Goal: Task Accomplishment & Management: Manage account settings

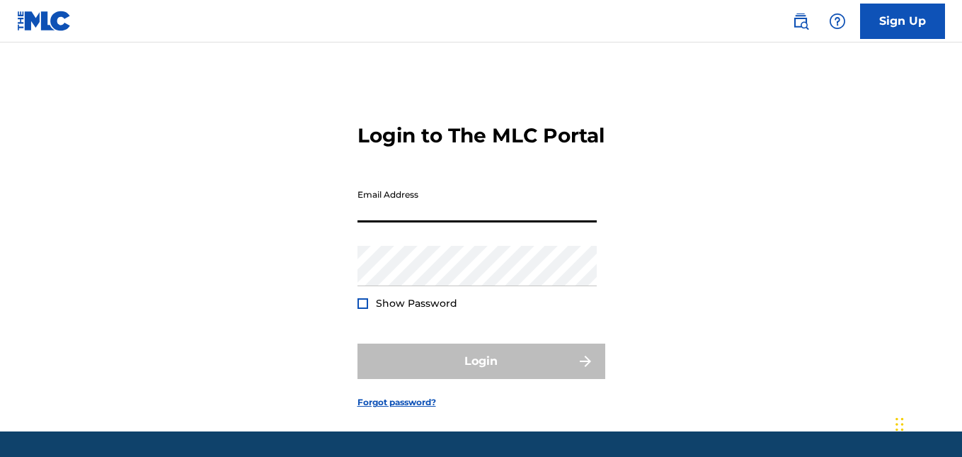
click at [437, 222] on input "Email Address" at bounding box center [477, 202] width 239 height 40
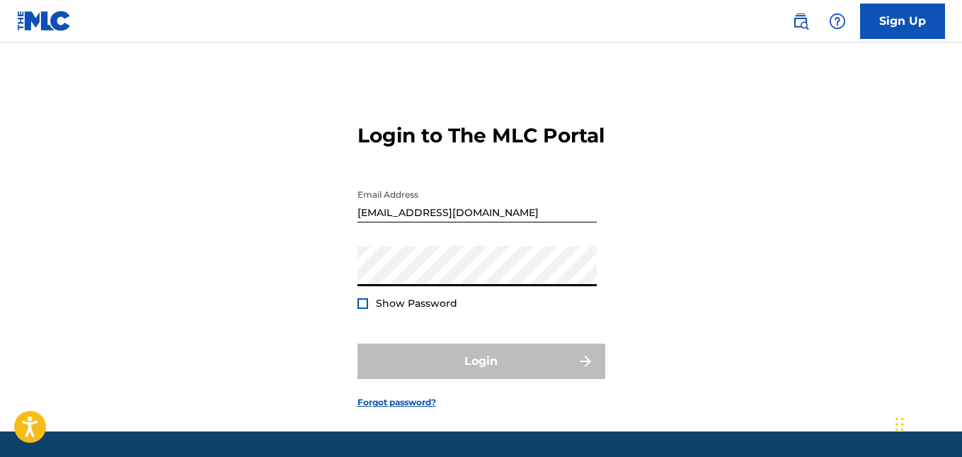
type input "[EMAIL_ADDRESS][DOMAIN_NAME]"
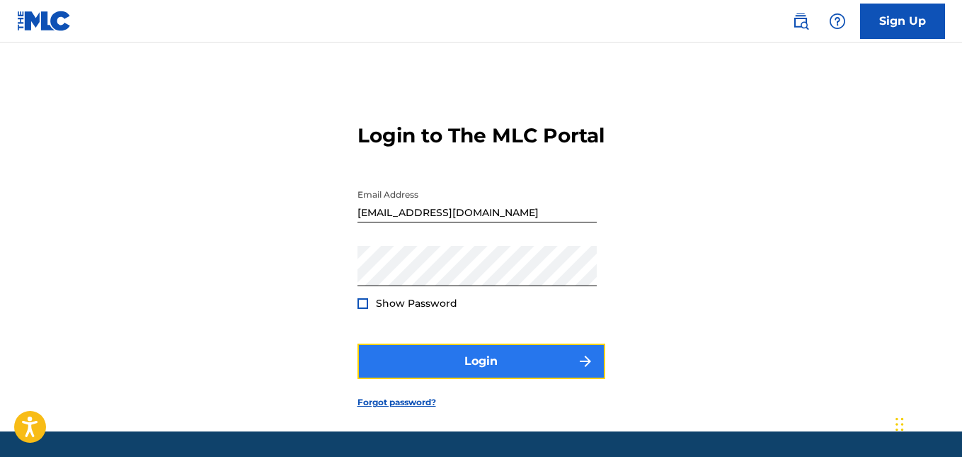
click at [471, 379] on button "Login" at bounding box center [482, 360] width 248 height 35
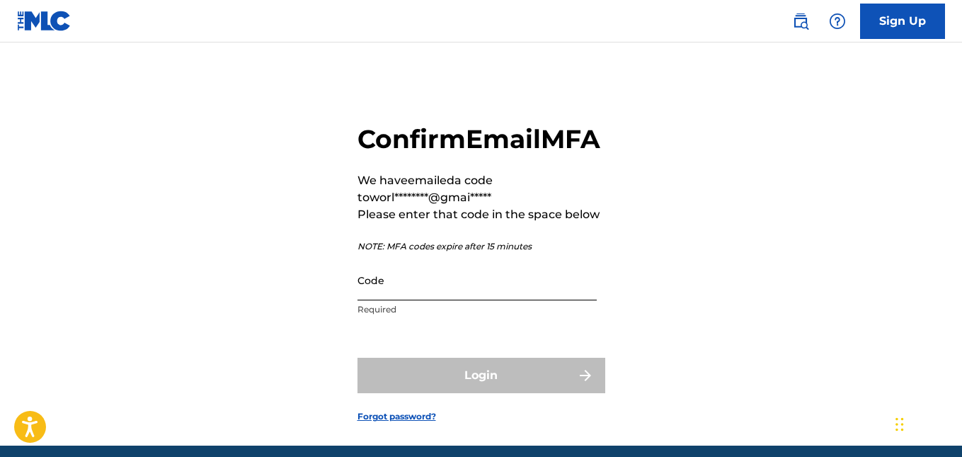
click at [389, 300] on input "Code" at bounding box center [477, 280] width 239 height 40
paste input "396310"
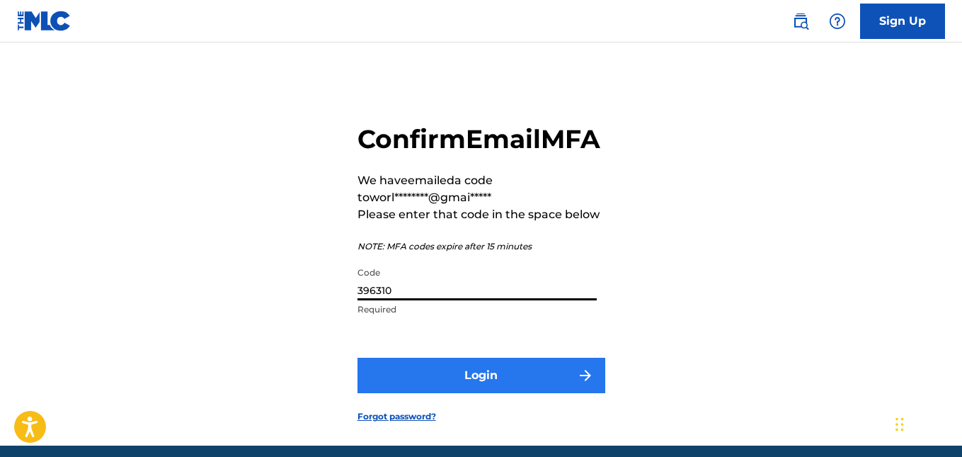
type input "396310"
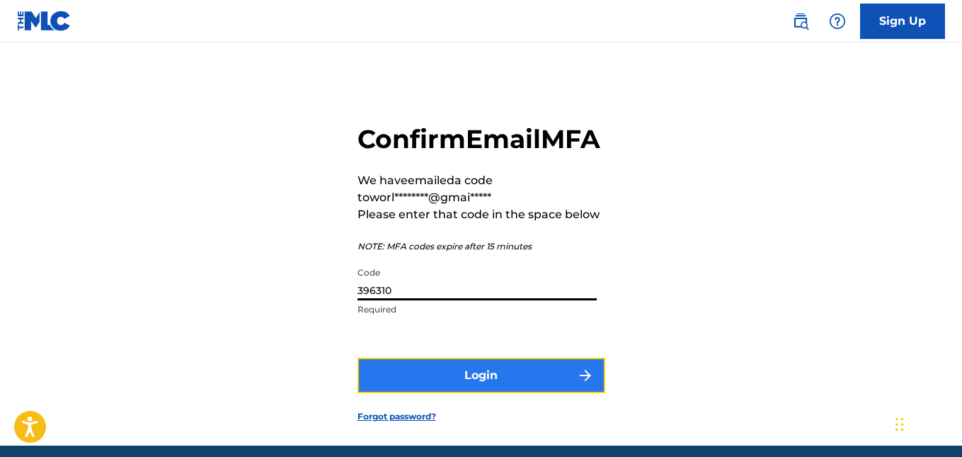
click at [392, 393] on button "Login" at bounding box center [482, 375] width 248 height 35
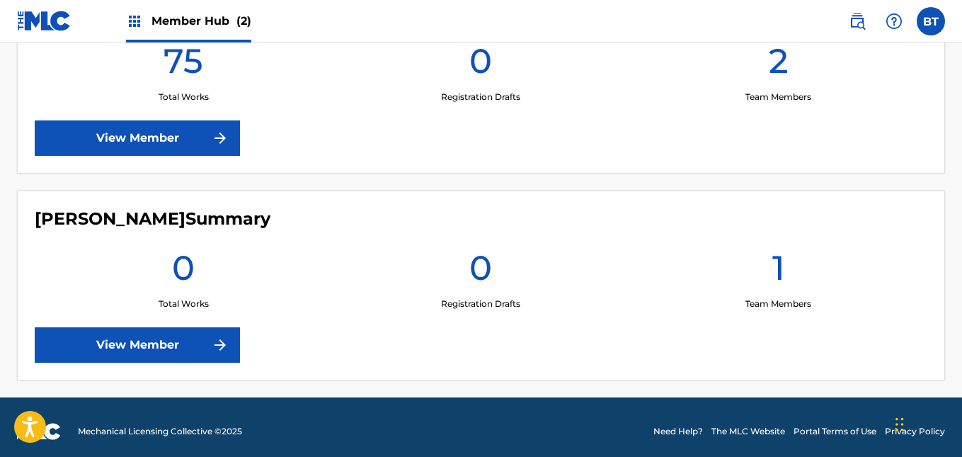
scroll to position [450, 0]
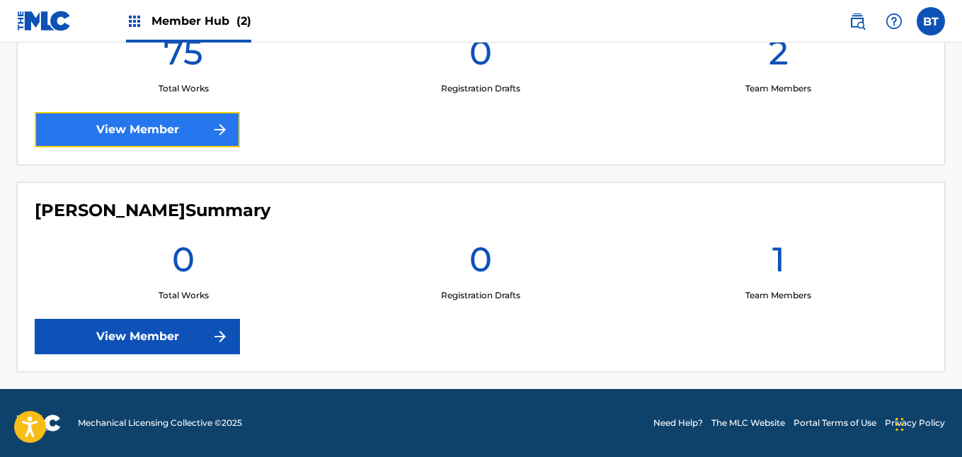
click at [113, 125] on link "View Member" at bounding box center [137, 129] width 205 height 35
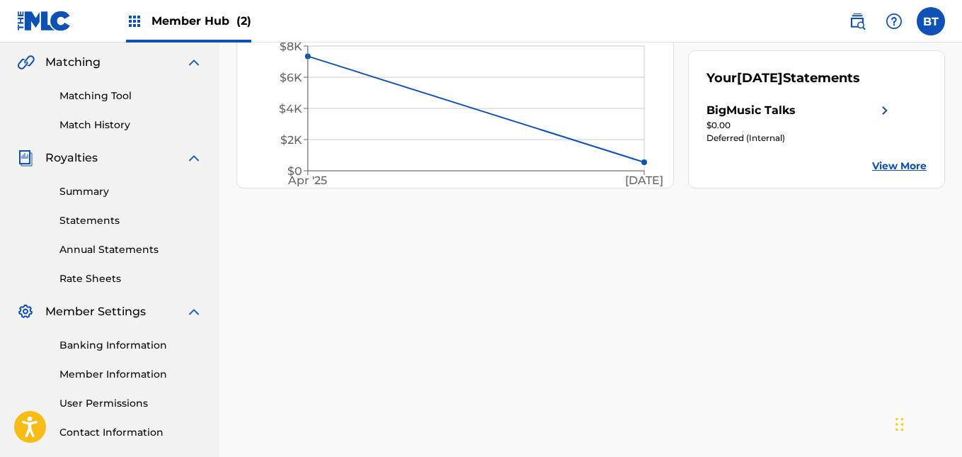
scroll to position [338, 0]
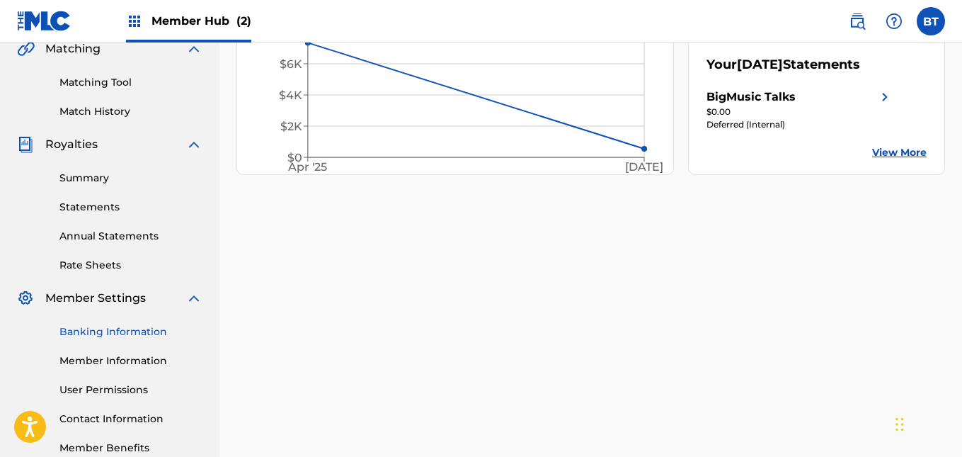
click at [103, 329] on link "Banking Information" at bounding box center [130, 331] width 143 height 15
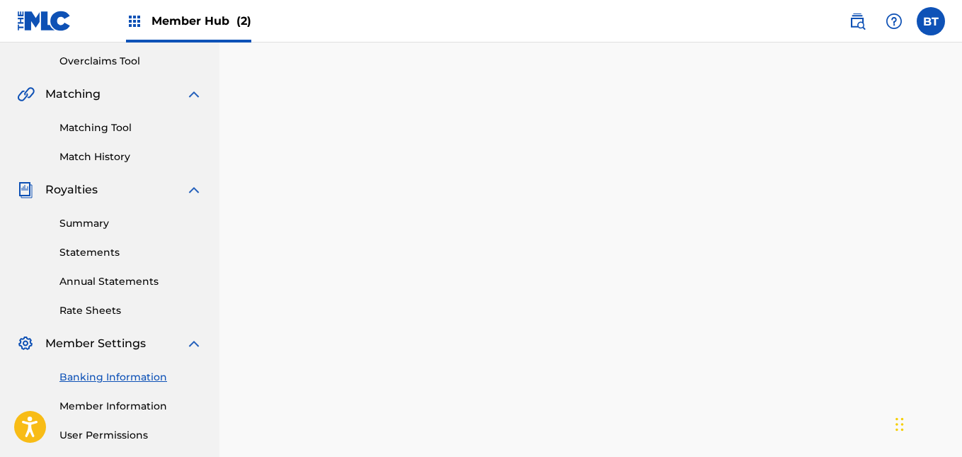
scroll to position [232, 0]
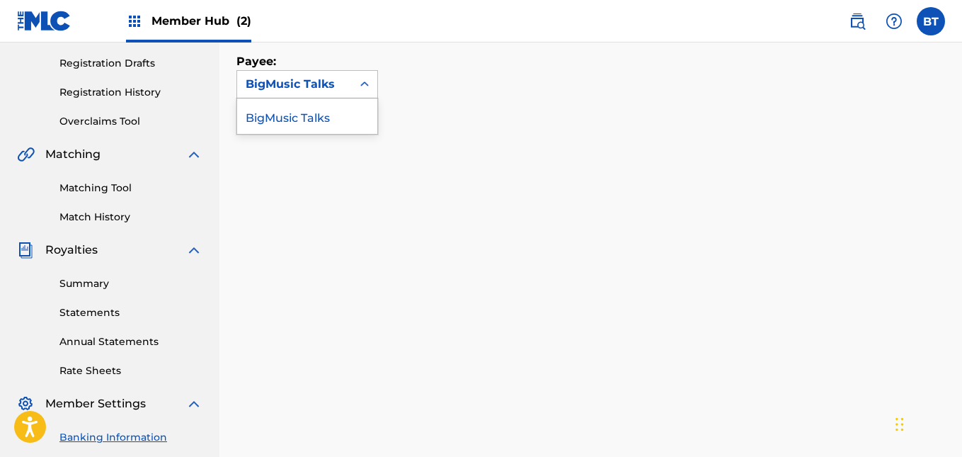
click at [337, 127] on div "BigMusic Talks" at bounding box center [307, 115] width 140 height 35
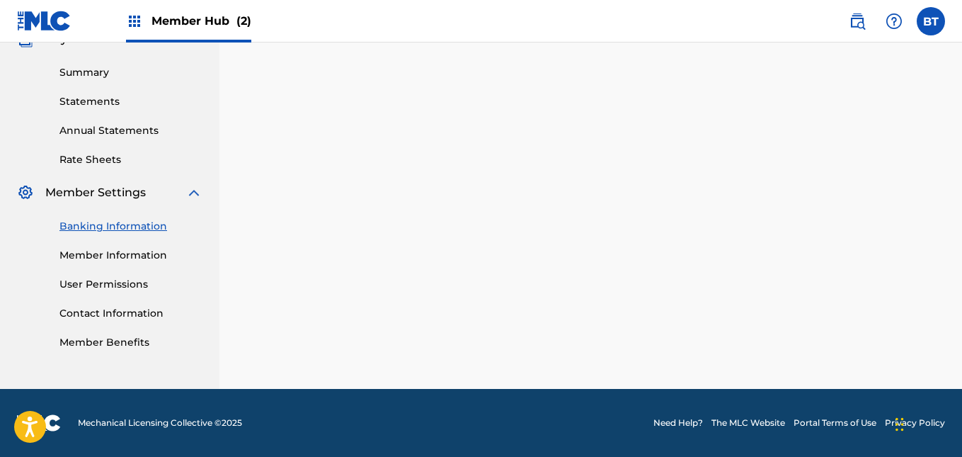
scroll to position [443, 0]
click at [90, 220] on link "Banking Information" at bounding box center [130, 226] width 143 height 15
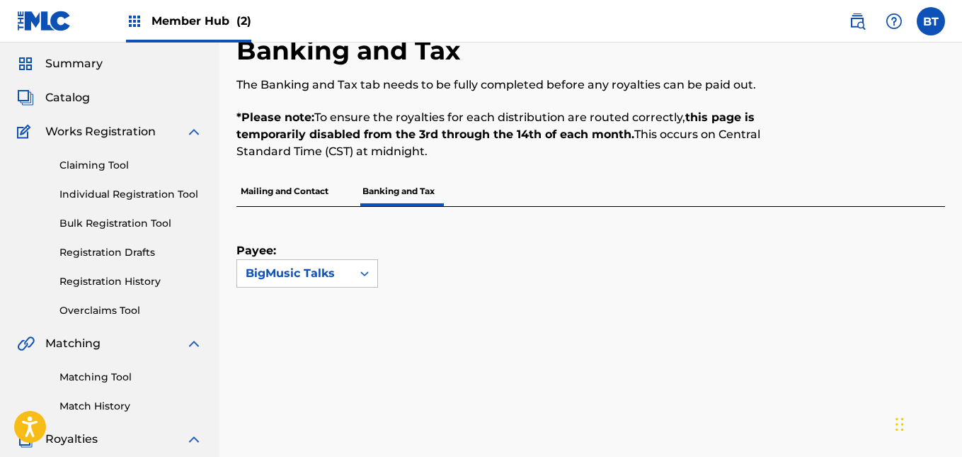
scroll to position [0, 0]
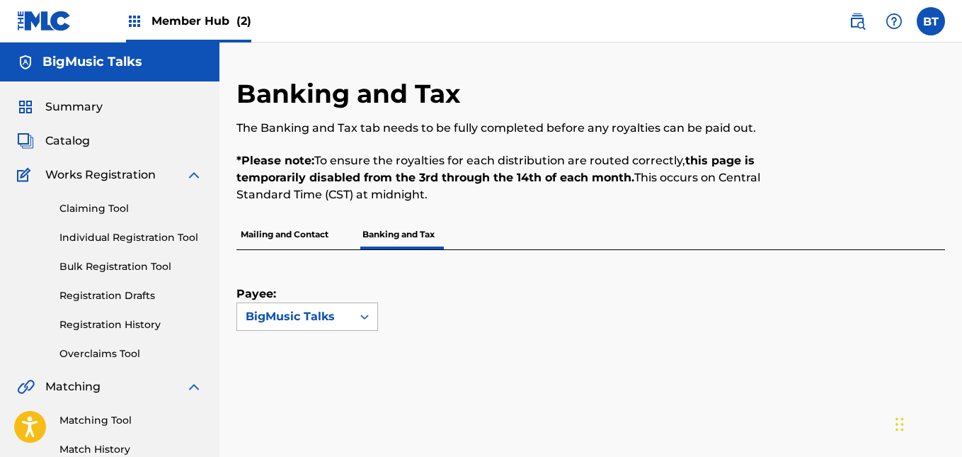
click at [355, 324] on div at bounding box center [364, 316] width 25 height 25
click at [308, 351] on div "BigMusic Talks" at bounding box center [307, 348] width 140 height 35
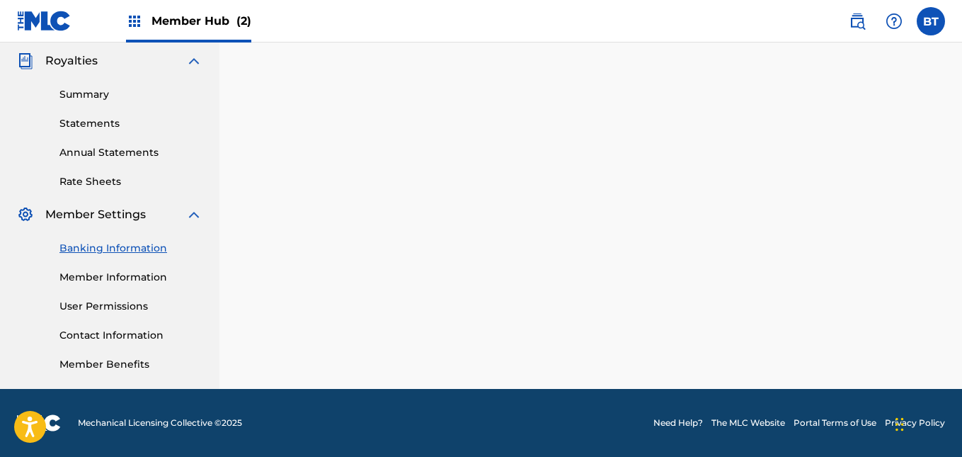
scroll to position [421, 0]
